Goal: Transaction & Acquisition: Purchase product/service

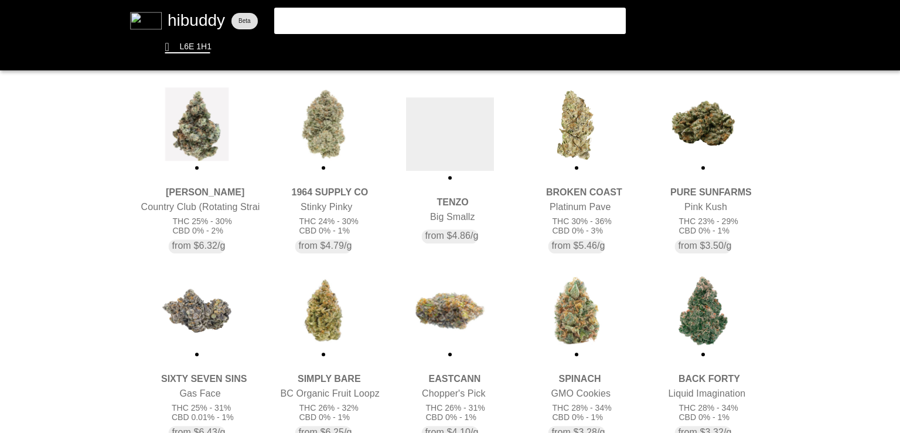
click at [432, 147] on flt-glass-pane at bounding box center [450, 216] width 900 height 433
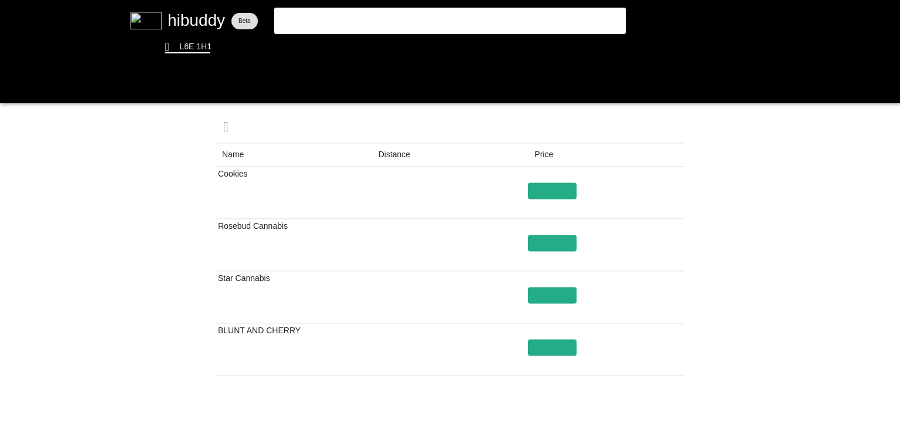
click at [396, 159] on flt-glass-pane at bounding box center [450, 216] width 900 height 433
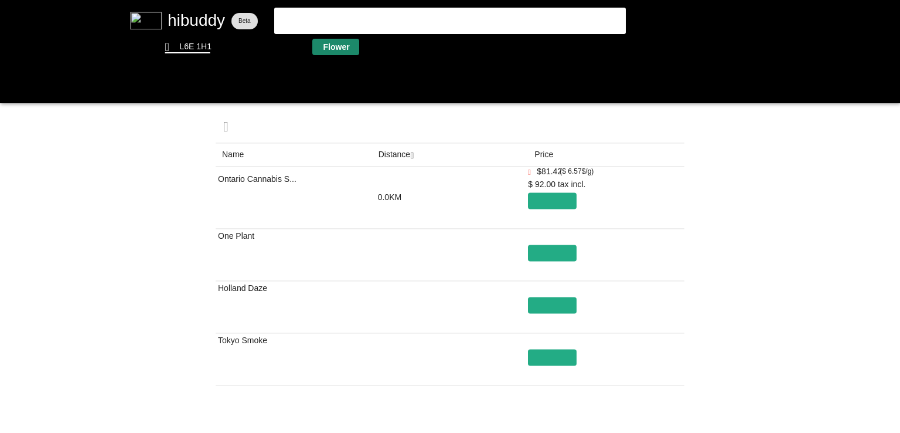
click at [339, 45] on flt-glass-pane at bounding box center [450, 216] width 900 height 433
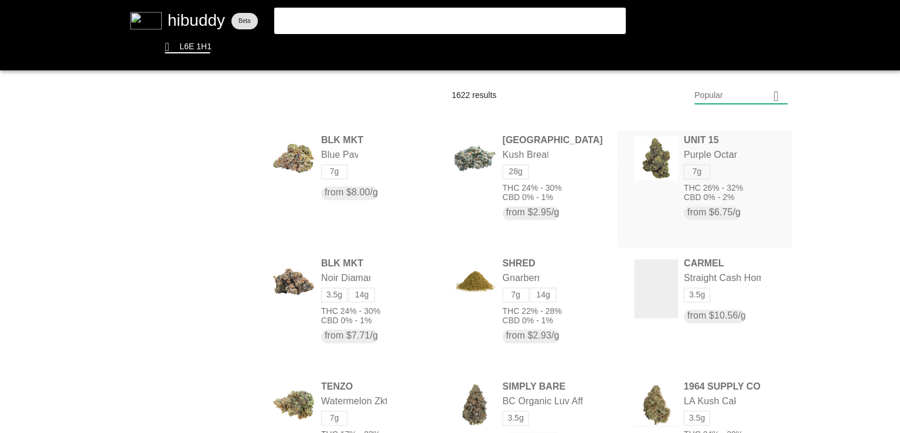
click at [651, 176] on flt-glass-pane at bounding box center [450, 216] width 900 height 433
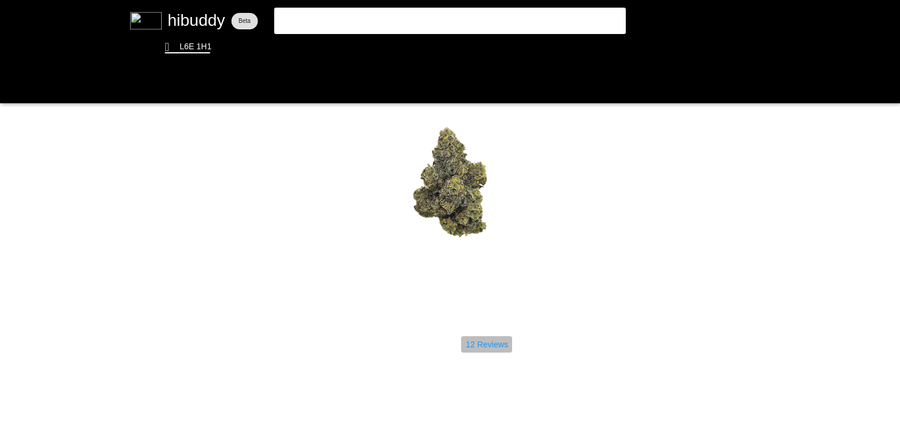
click at [502, 346] on flt-glass-pane at bounding box center [450, 216] width 900 height 433
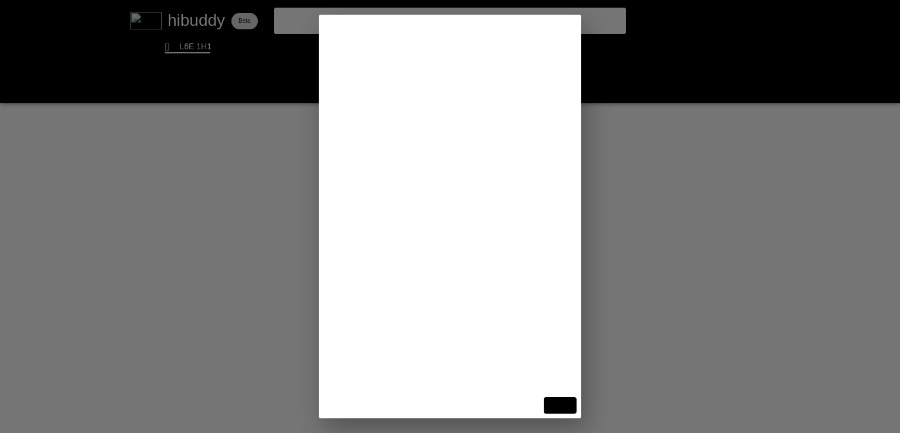
click at [618, 209] on flt-glass-pane at bounding box center [450, 216] width 900 height 433
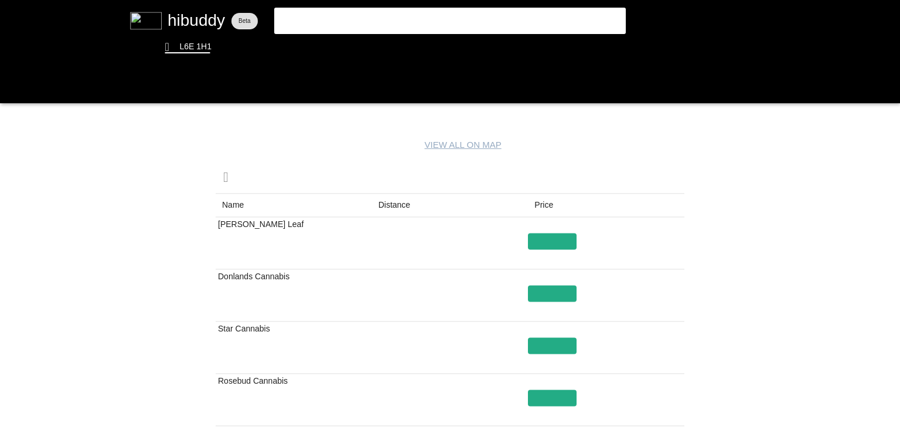
click at [396, 204] on flt-glass-pane at bounding box center [450, 216] width 900 height 433
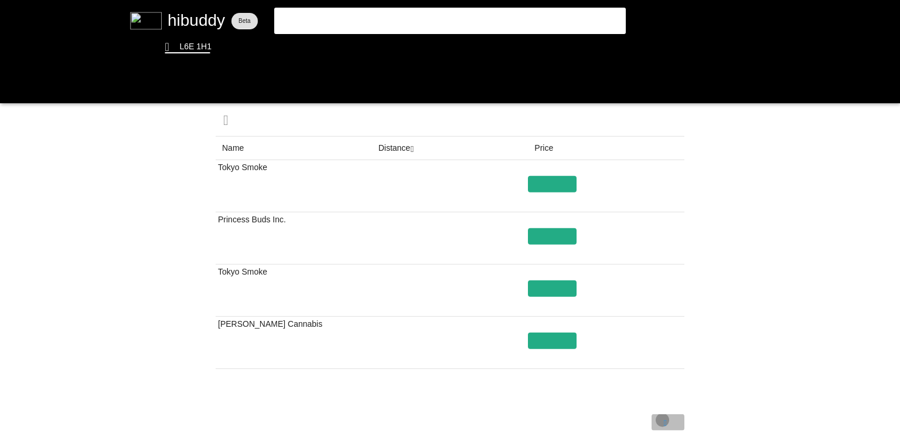
click at [662, 411] on flt-glass-pane at bounding box center [450, 216] width 900 height 433
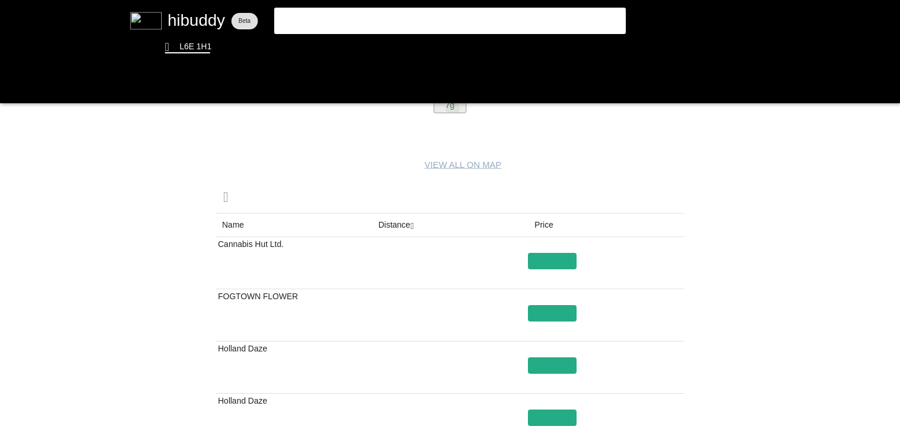
click at [452, 108] on flt-glass-pane at bounding box center [450, 216] width 900 height 433
click at [246, 258] on flt-glass-pane at bounding box center [450, 216] width 900 height 433
